Goal: Answer question/provide support: Share knowledge or assist other users

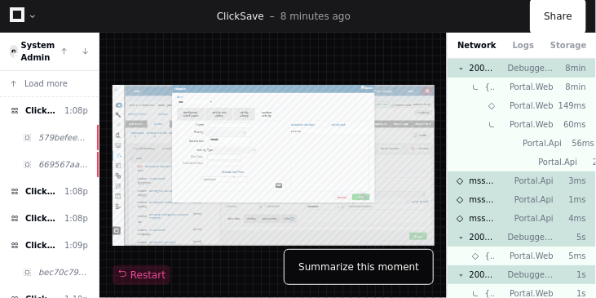
click at [343, 268] on button "Summarize this moment" at bounding box center [359, 267] width 150 height 36
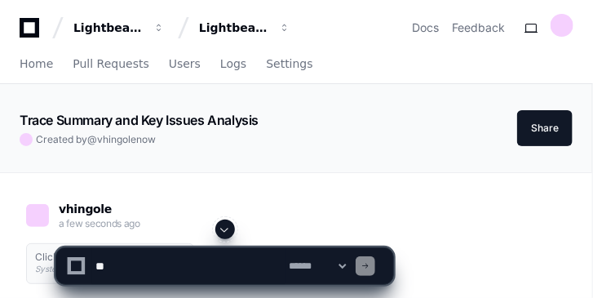
click at [155, 268] on textarea at bounding box center [188, 266] width 193 height 36
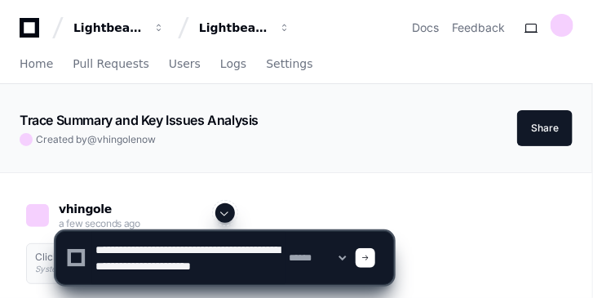
scroll to position [5, 0]
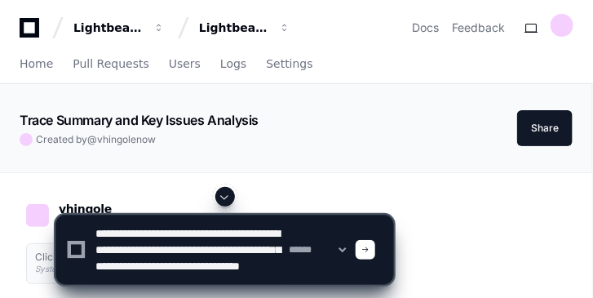
type textarea "**********"
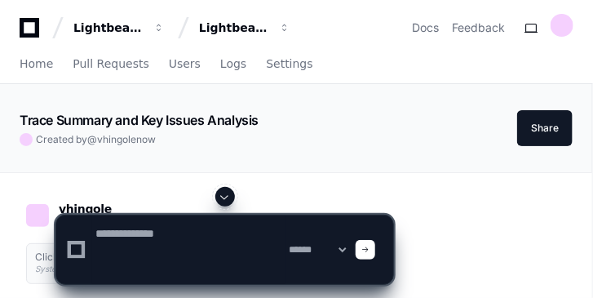
scroll to position [0, 0]
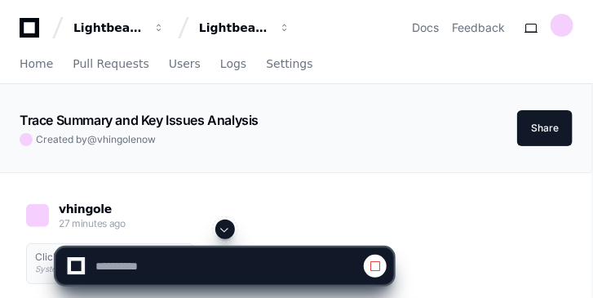
click at [230, 227] on span at bounding box center [224, 229] width 13 height 13
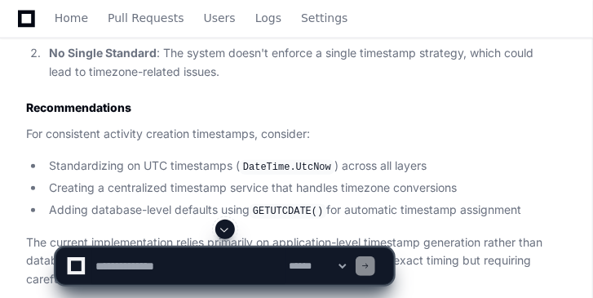
scroll to position [3062, 0]
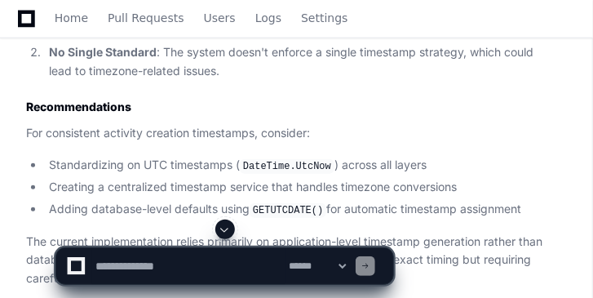
click at [345, 115] on h2 "Recommendations" at bounding box center [286, 107] width 520 height 16
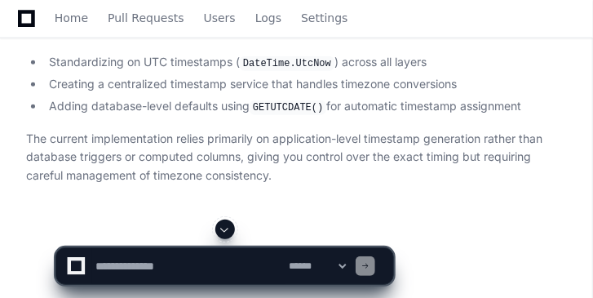
scroll to position [3212, 0]
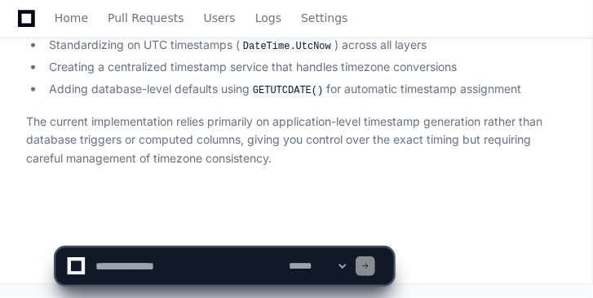
click at [126, 263] on textarea at bounding box center [188, 266] width 193 height 36
paste textarea "**********"
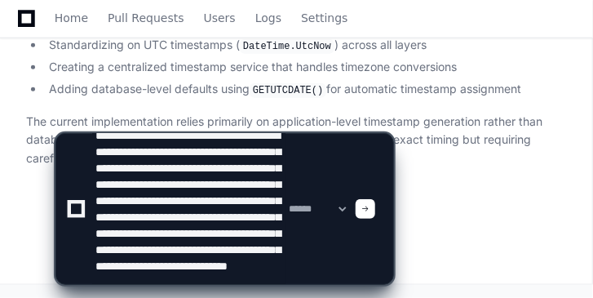
scroll to position [70, 0]
type textarea "**********"
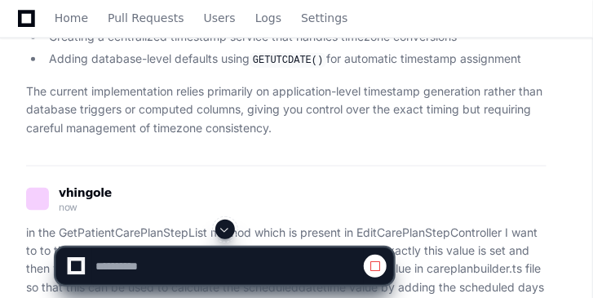
scroll to position [3225, 0]
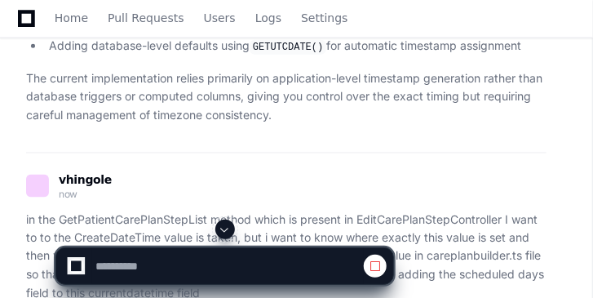
click at [223, 223] on span at bounding box center [224, 229] width 13 height 13
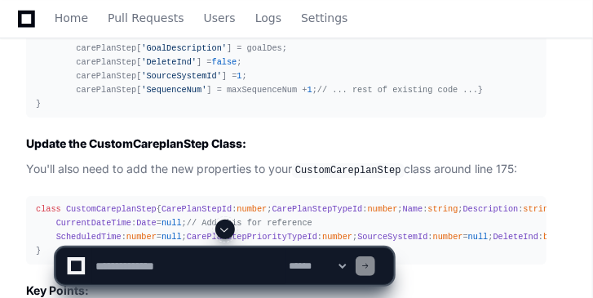
scroll to position [5340, 0]
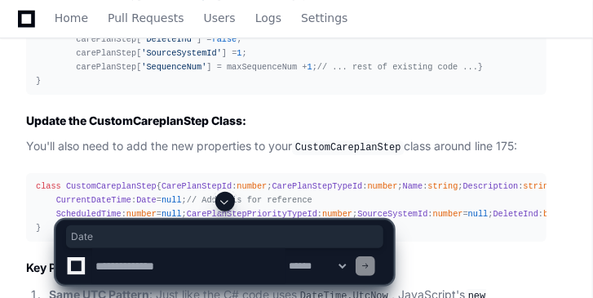
scroll to position [5368, 0]
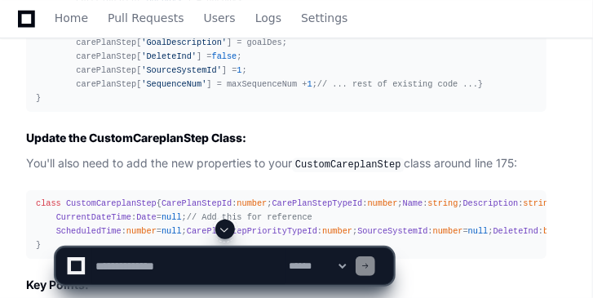
scroll to position [5358, 0]
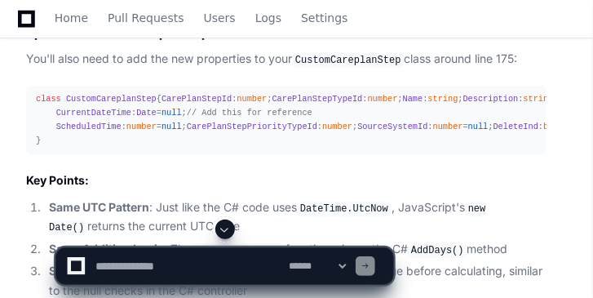
scroll to position [5451, 0]
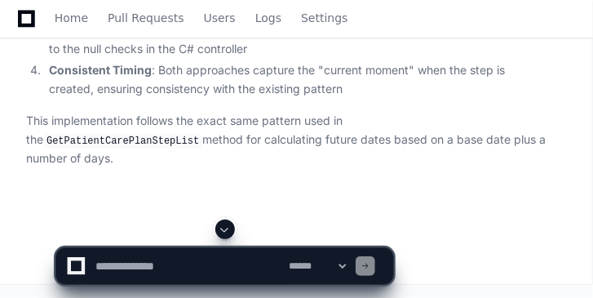
scroll to position [6179, 0]
click at [146, 258] on textarea at bounding box center [188, 266] width 193 height 36
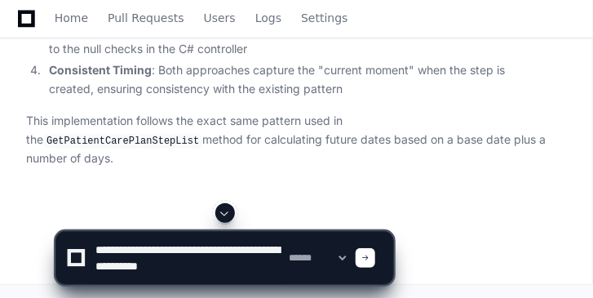
scroll to position [5, 0]
type textarea "**********"
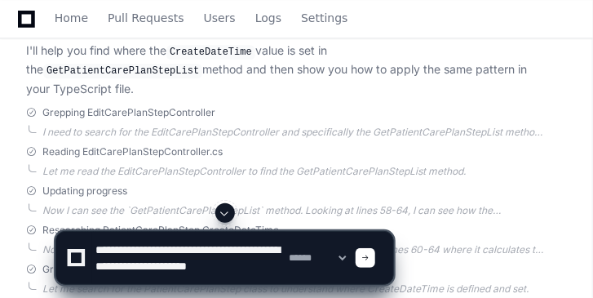
scroll to position [3642, 0]
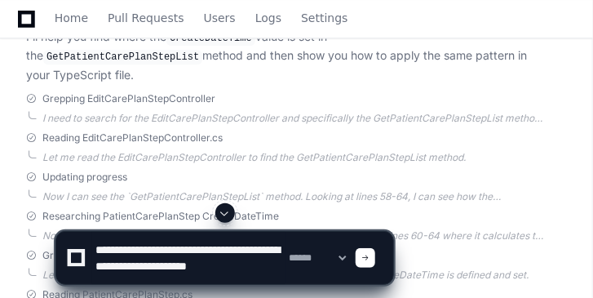
click at [188, 277] on textarea at bounding box center [188, 258] width 193 height 52
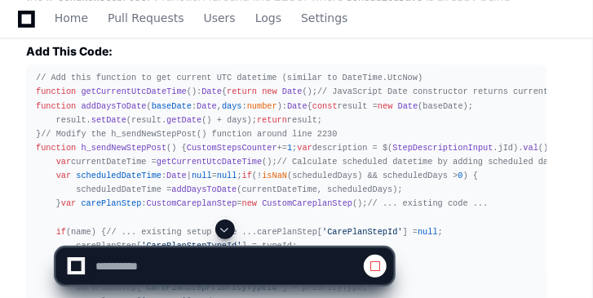
scroll to position [5053, 0]
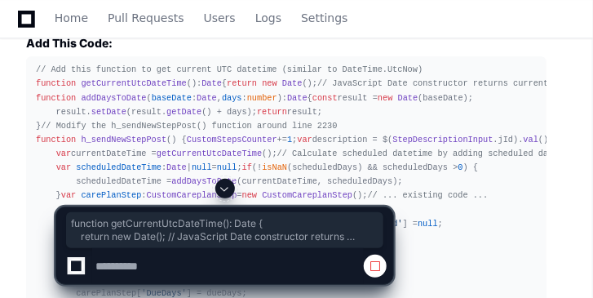
drag, startPoint x: 48, startPoint y: 135, endPoint x: 36, endPoint y: 100, distance: 37.1
click at [36, 100] on div "// Add this function to get current UTC datetime (similar to DateTime.UtcNow) f…" at bounding box center [286, 230] width 501 height 335
copy div "function getCurrentUtcDateTime ( ): Date { return new Date (); // JavaScript Da…"
drag, startPoint x: 51, startPoint y: 135, endPoint x: 35, endPoint y: 100, distance: 38.3
click at [35, 100] on pre "// Add this function to get current UTC datetime (similar to DateTime.UtcNow) f…" at bounding box center [286, 230] width 520 height 348
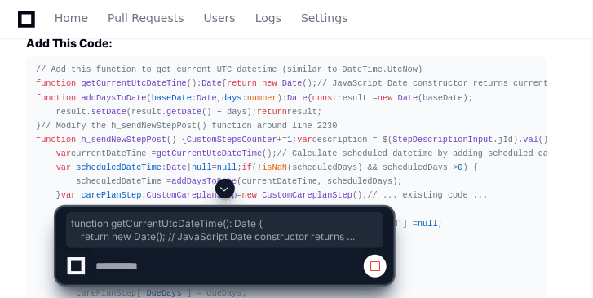
copy div "function getCurrentUtcDateTime ( ): Date { return new Date (); // JavaScript Da…"
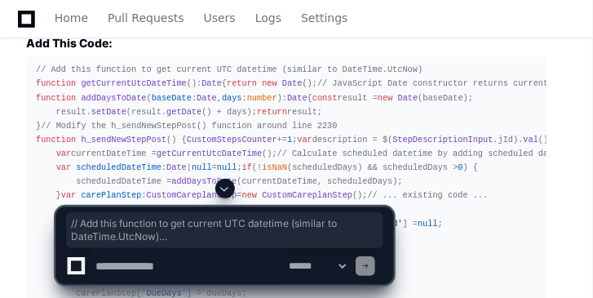
drag, startPoint x: 50, startPoint y: 128, endPoint x: 34, endPoint y: 93, distance: 38.3
click at [34, 93] on pre "// Add this function to get current UTC datetime (similar to DateTime.UtcNow) f…" at bounding box center [286, 230] width 520 height 348
copy div "// Add this function to get current UTC datetime (similar to DateTime.UtcNow) f…"
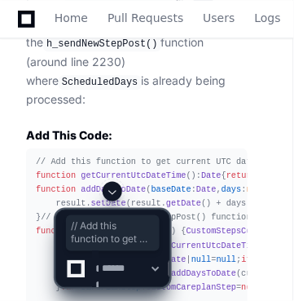
scroll to position [6821, 0]
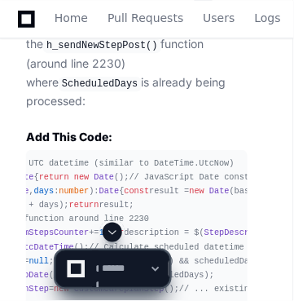
scroll to position [0, 0]
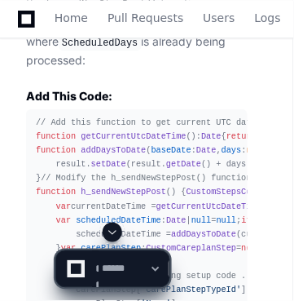
scroll to position [6864, 0]
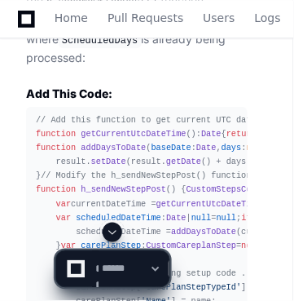
click at [55, 148] on div "// Add this function to get current UTC datetime (similar to DateTime.UtcNow) f…" at bounding box center [137, 280] width 202 height 335
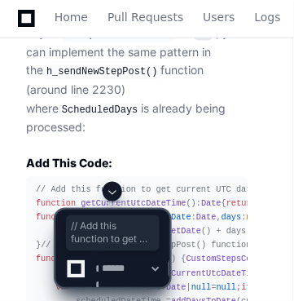
copy div "// Add this function to get current UTC datetime (similar to DateTime.UtcNow) f…"
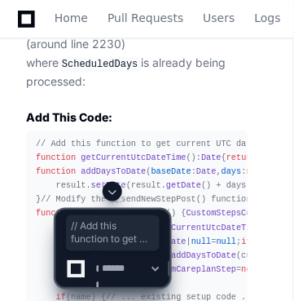
scroll to position [6841, 0]
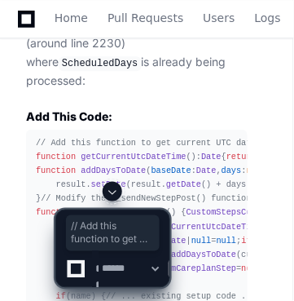
click at [170, 136] on div "// Add this function to get current UTC datetime (similar to DateTime.UtcNow) f…" at bounding box center [137, 303] width 202 height 335
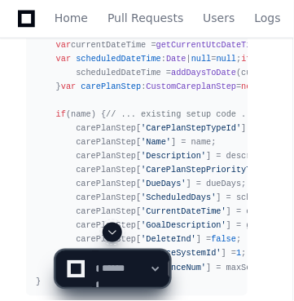
scroll to position [6964, 0]
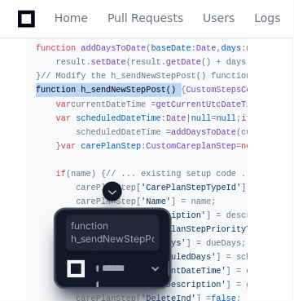
drag, startPoint x: 167, startPoint y: 91, endPoint x: 35, endPoint y: 91, distance: 132.1
click at [35, 91] on pre "// Add this function to get current UTC datetime (similar to DateTime.UtcNow) f…" at bounding box center [137, 181] width 222 height 348
copy div "function h_sendNewStepPost ( )"
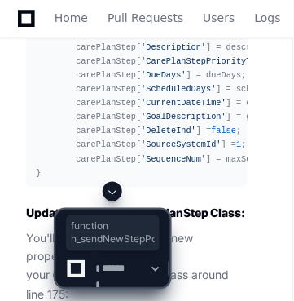
scroll to position [7132, 0]
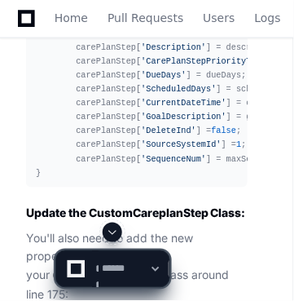
click at [87, 96] on div "// Add this function to get current UTC datetime (similar to DateTime.UtcNow) f…" at bounding box center [137, 13] width 202 height 335
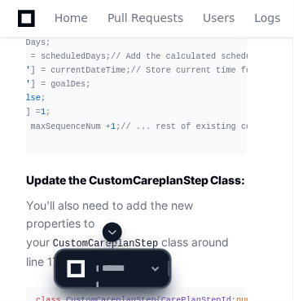
scroll to position [0, 0]
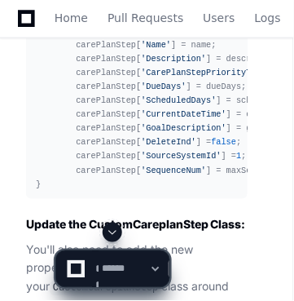
scroll to position [7118, 0]
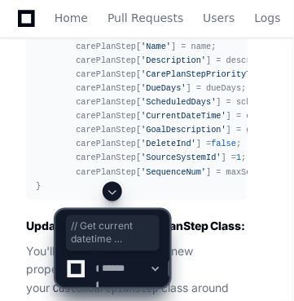
copy div "// Get current datetime (equivalent to CreateDateTime pattern) var currentDateT…"
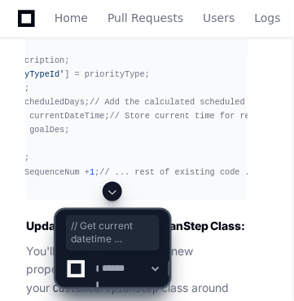
scroll to position [0, 0]
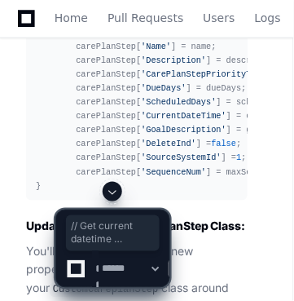
click at [109, 165] on div "// Add this function to get current UTC datetime (similar to DateTime.UtcNow) f…" at bounding box center [137, 26] width 202 height 335
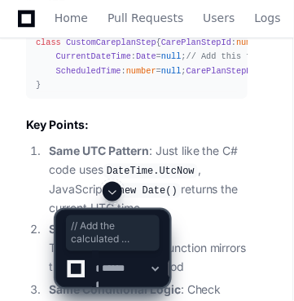
drag, startPoint x: 81, startPoint y: 156, endPoint x: 69, endPoint y: 126, distance: 31.5
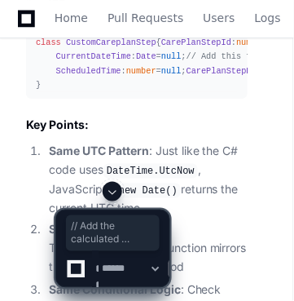
drag, startPoint x: 110, startPoint y: 161, endPoint x: 73, endPoint y: 122, distance: 54.2
copy div "// Add the calculated scheduled datetime carePlanStep[ 'ScheduledDateTime' ] = …"
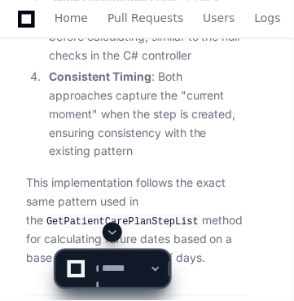
scroll to position [7720, 0]
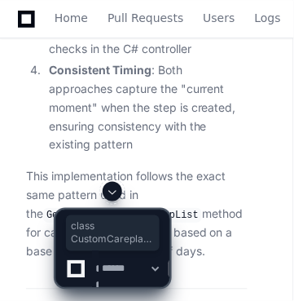
drag, startPoint x: 165, startPoint y: 136, endPoint x: 36, endPoint y: 134, distance: 129.6
copy div "class CustomCareplanStep {"
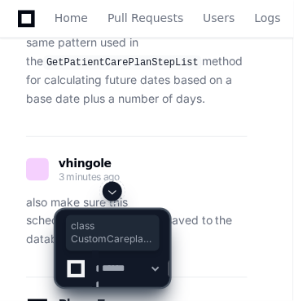
scroll to position [7857, 0]
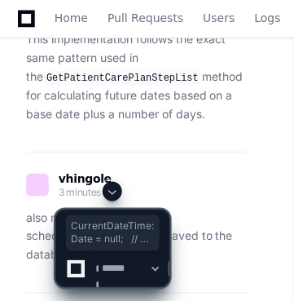
drag, startPoint x: 55, startPoint y: 106, endPoint x: 47, endPoint y: 134, distance: 28.7
copy div "CurrentDateTime : Date = null ; // Add this for reference ScheduledTime : numbe…"
drag, startPoint x: 55, startPoint y: 92, endPoint x: 52, endPoint y: 114, distance: 22.3
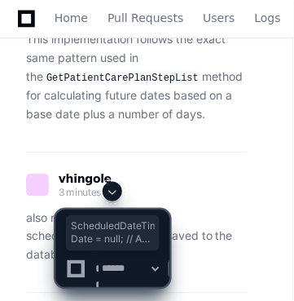
copy div "ScheduledDateTime : Date = null ; // Add this CurrentDateTime : Date = null ; /…"
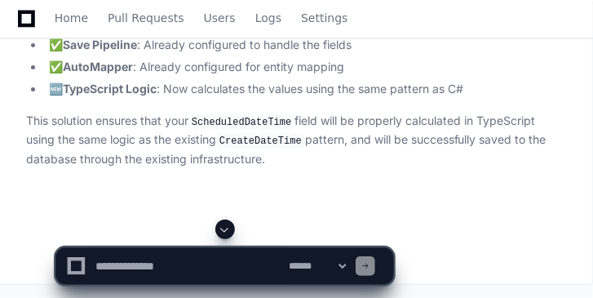
scroll to position [8527, 0]
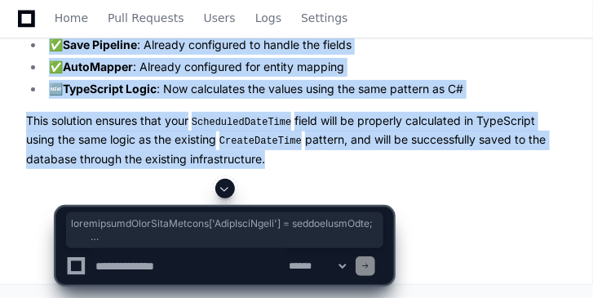
drag, startPoint x: 396, startPoint y: 196, endPoint x: 79, endPoint y: 182, distance: 317.4
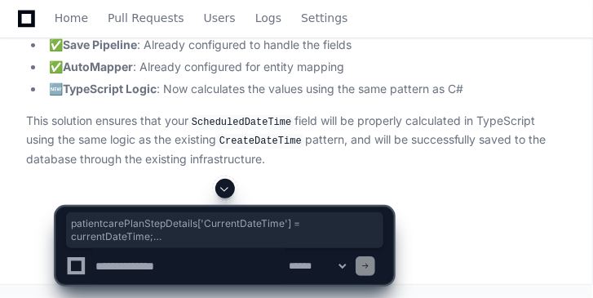
drag, startPoint x: 385, startPoint y: 121, endPoint x: 73, endPoint y: 111, distance: 312.4
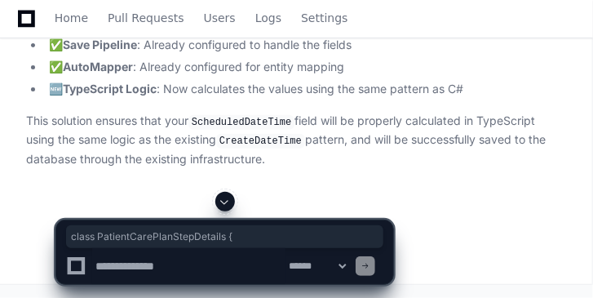
drag, startPoint x: 198, startPoint y: 79, endPoint x: 38, endPoint y: 83, distance: 160.6
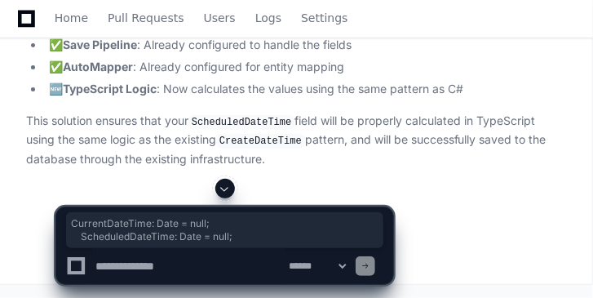
drag, startPoint x: 205, startPoint y: 130, endPoint x: 53, endPoint y: 113, distance: 153.5
click at [152, 267] on textarea at bounding box center [188, 266] width 193 height 36
type textarea "*****"
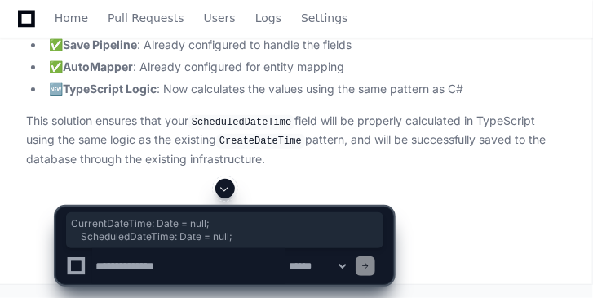
scroll to position [8945, 0]
paste textarea "**********"
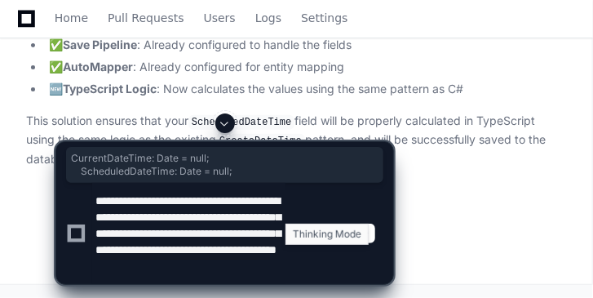
scroll to position [38, 0]
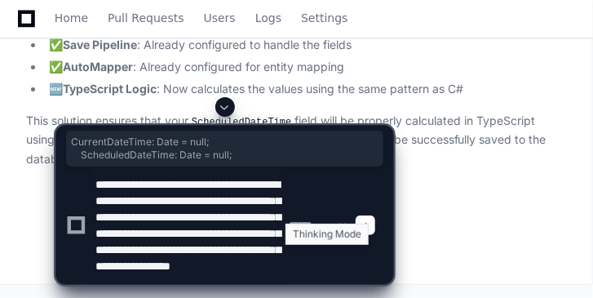
type textarea "**********"
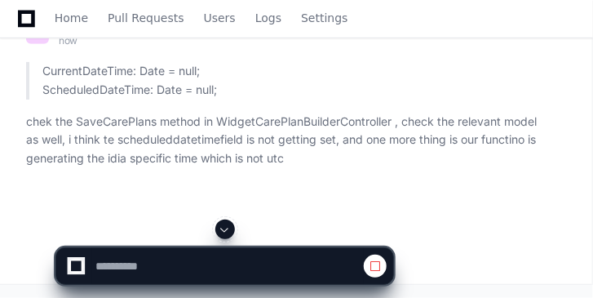
scroll to position [8978, 0]
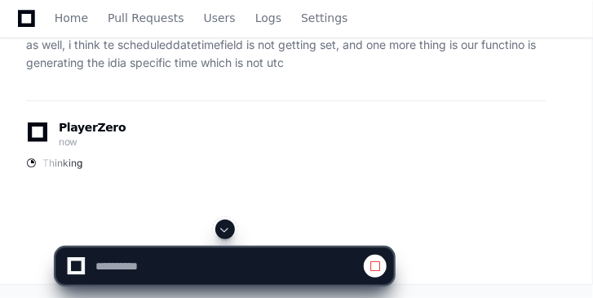
click at [218, 227] on button at bounding box center [225, 229] width 20 height 20
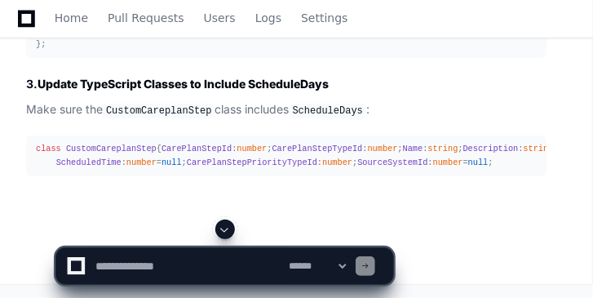
scroll to position [11380, 0]
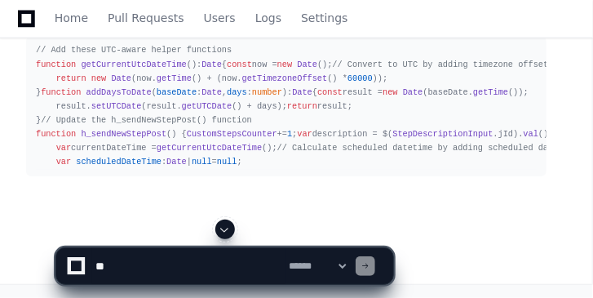
scroll to position [11292, 0]
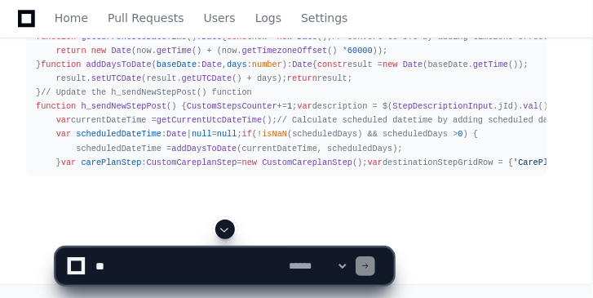
drag, startPoint x: 110, startPoint y: 104, endPoint x: 90, endPoint y: 99, distance: 20.0
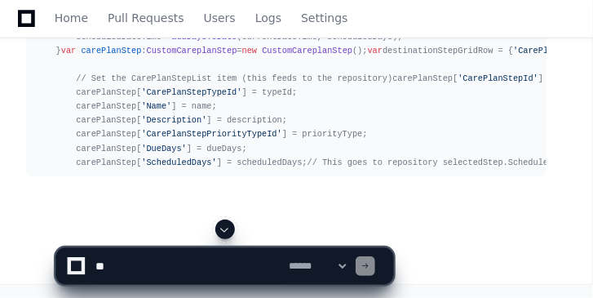
drag, startPoint x: 211, startPoint y: 98, endPoint x: 62, endPoint y: 98, distance: 149.2
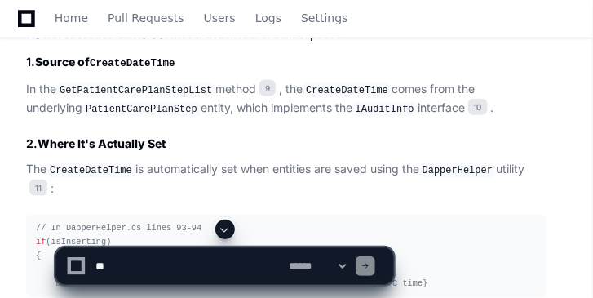
scroll to position [4639, 0]
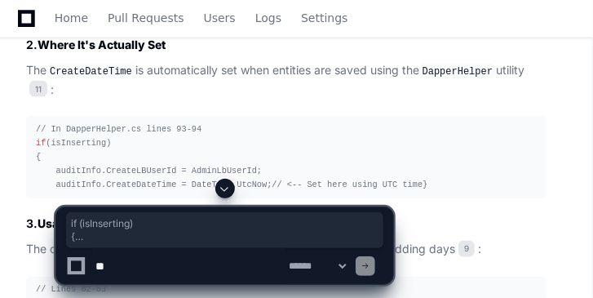
drag, startPoint x: 45, startPoint y: 205, endPoint x: 33, endPoint y: 146, distance: 60.6
click at [33, 146] on pre "// In DapperHelper.cs lines 93-94 if (isInserting) { auditInfo.CreateLBUserId =…" at bounding box center [286, 157] width 520 height 83
copy div "if (isInserting) { auditInfo.CreateLBUserId = AdminLbUserId; auditInfo.CreateDa…"
